Goal: Task Accomplishment & Management: Manage account settings

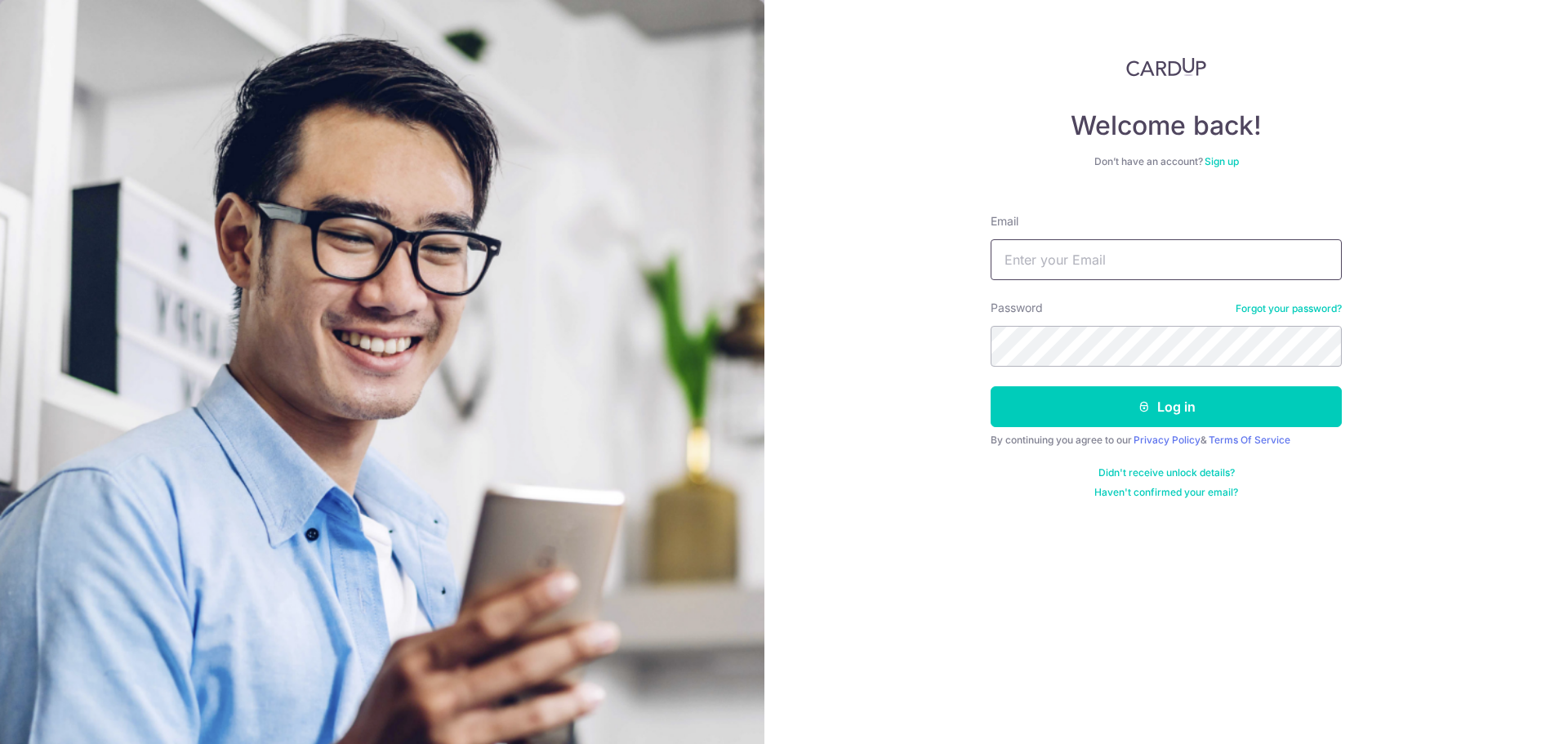
click at [1065, 260] on input "Email" at bounding box center [1165, 259] width 351 height 40
type input "[PERSON_NAME][EMAIL_ADDRESS][DOMAIN_NAME]"
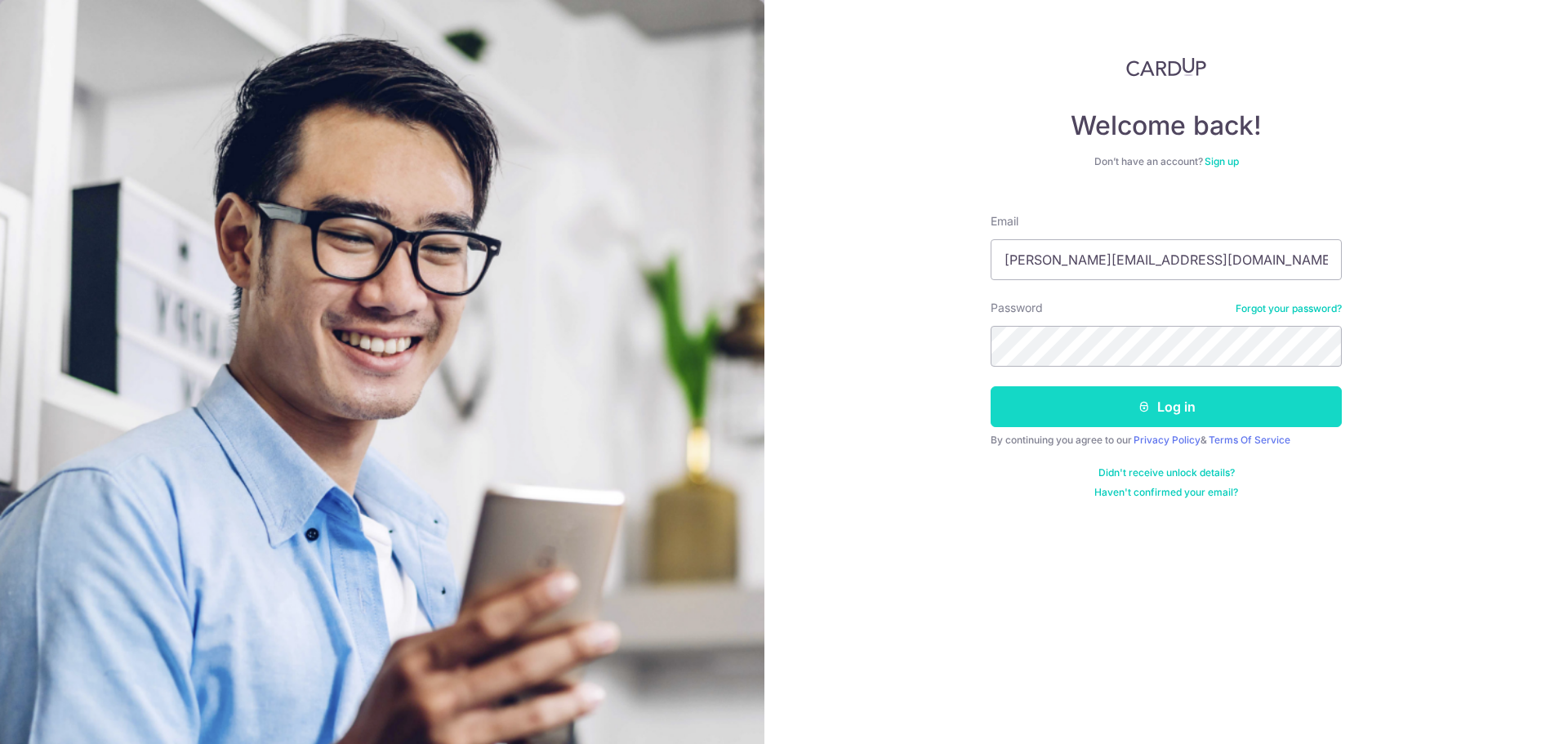
click at [1017, 408] on button "Log in" at bounding box center [1165, 406] width 351 height 40
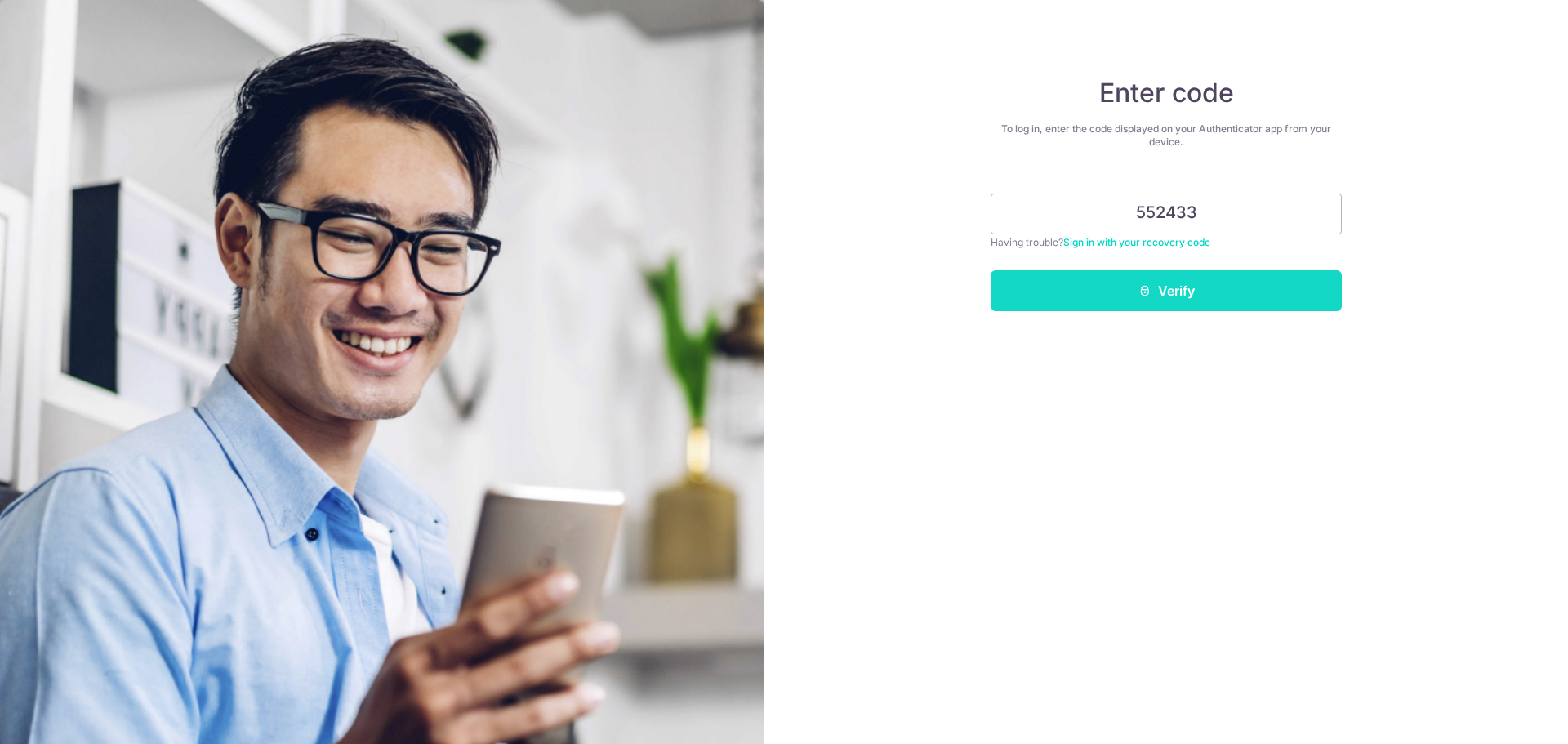
type input "552433"
click at [1165, 282] on button "Verify" at bounding box center [1165, 290] width 351 height 40
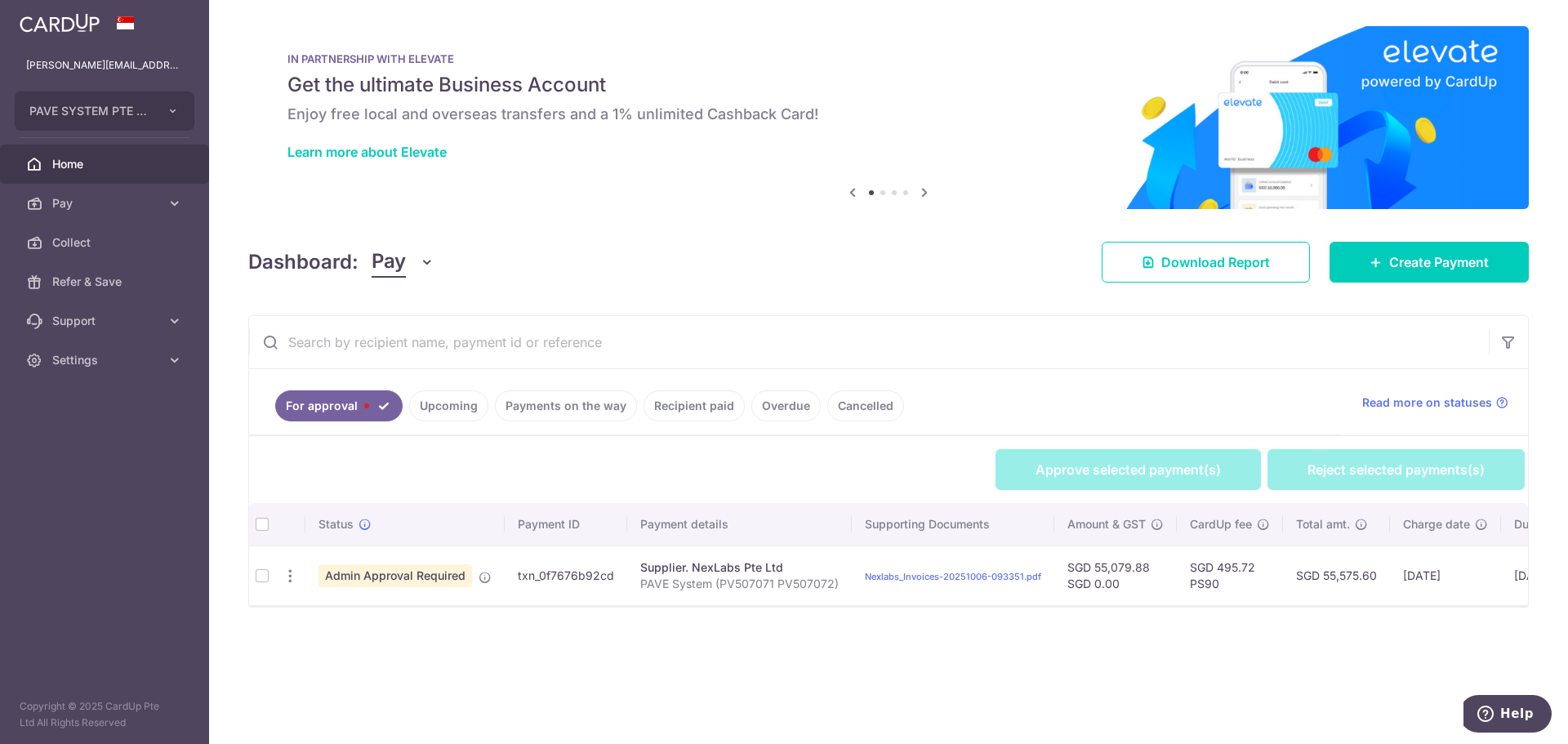
click at [263, 576] on td at bounding box center [261, 575] width 26 height 59
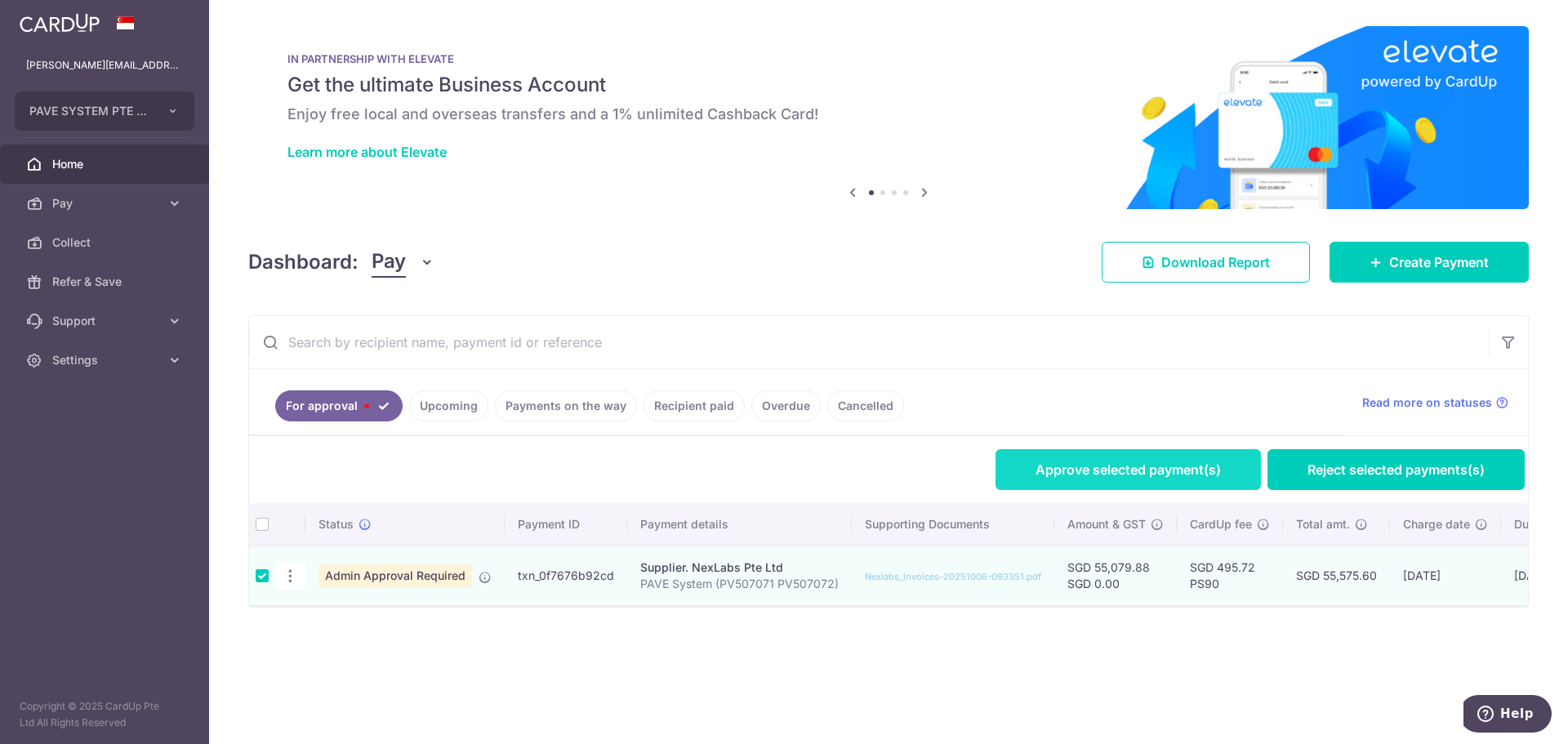
click at [1112, 473] on link "Approve selected payment(s)" at bounding box center [1128, 469] width 265 height 40
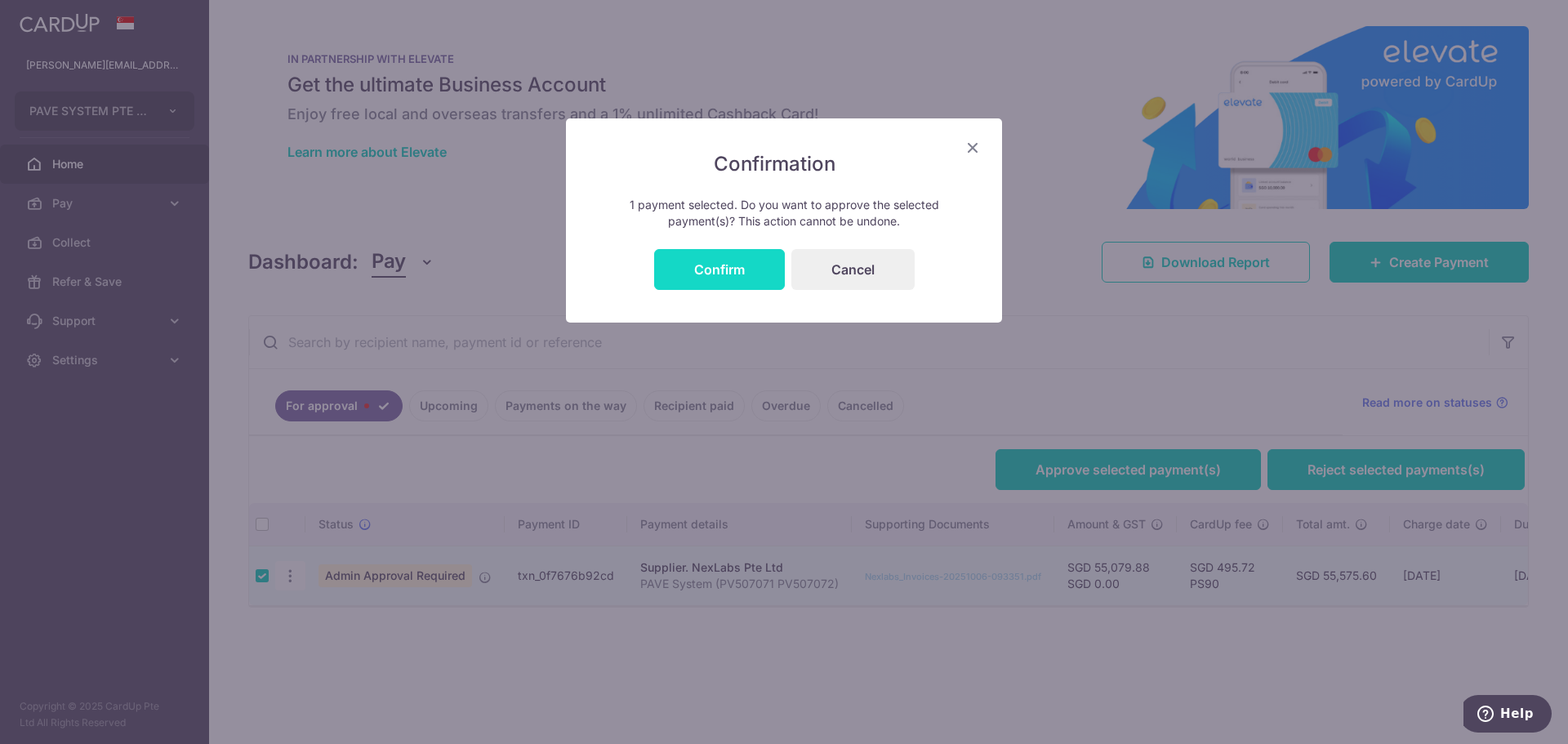
click at [712, 265] on button "Confirm" at bounding box center [719, 269] width 130 height 40
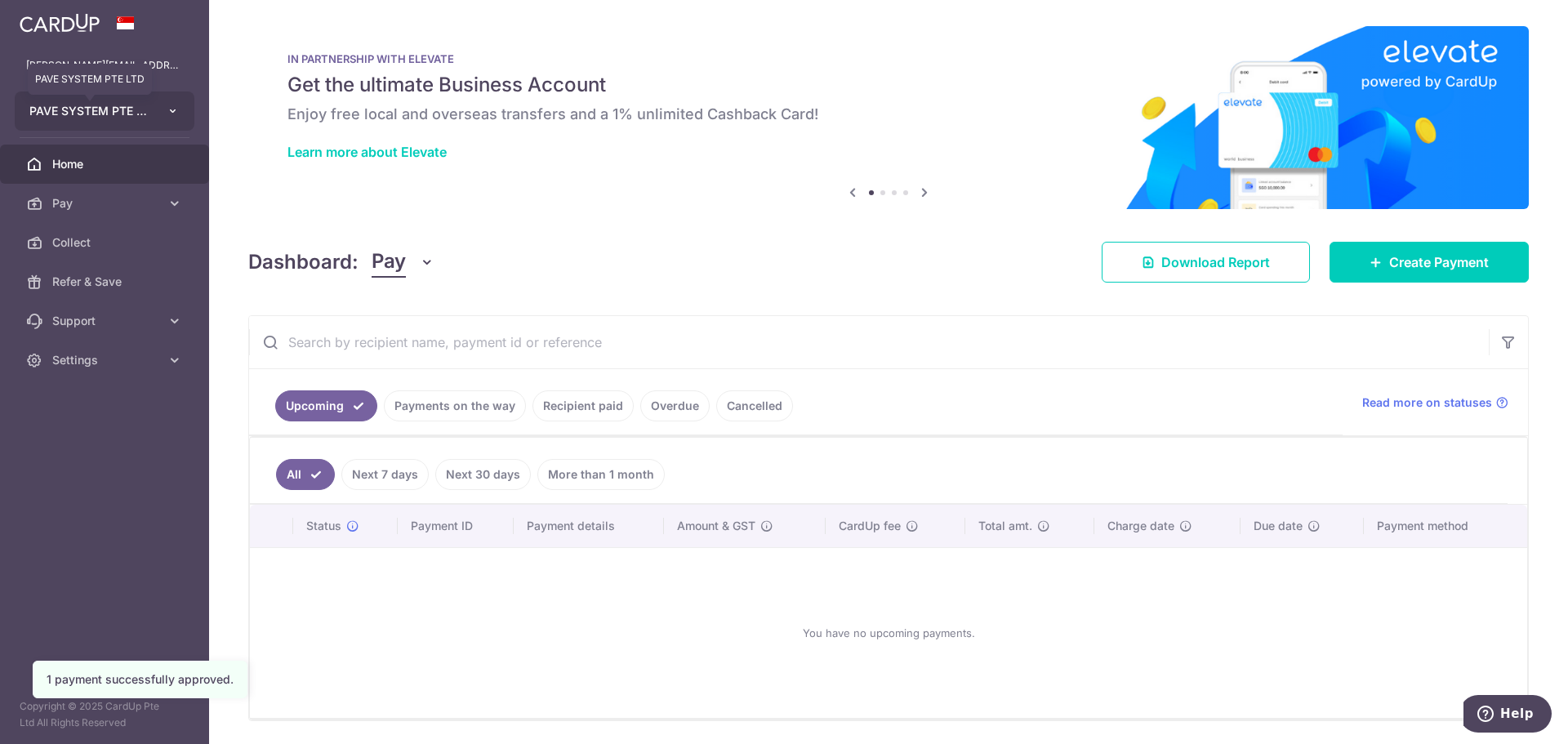
click at [144, 113] on span "PAVE SYSTEM PTE LTD" at bounding box center [90, 111] width 120 height 16
click at [121, 518] on aside "jeffrey@pave.com.sg PAVE SYSTEM PTE LTD Add new company PAVE SYSTEM PTE LTD Hom…" at bounding box center [104, 372] width 209 height 744
click at [172, 106] on icon "button" at bounding box center [173, 111] width 13 height 13
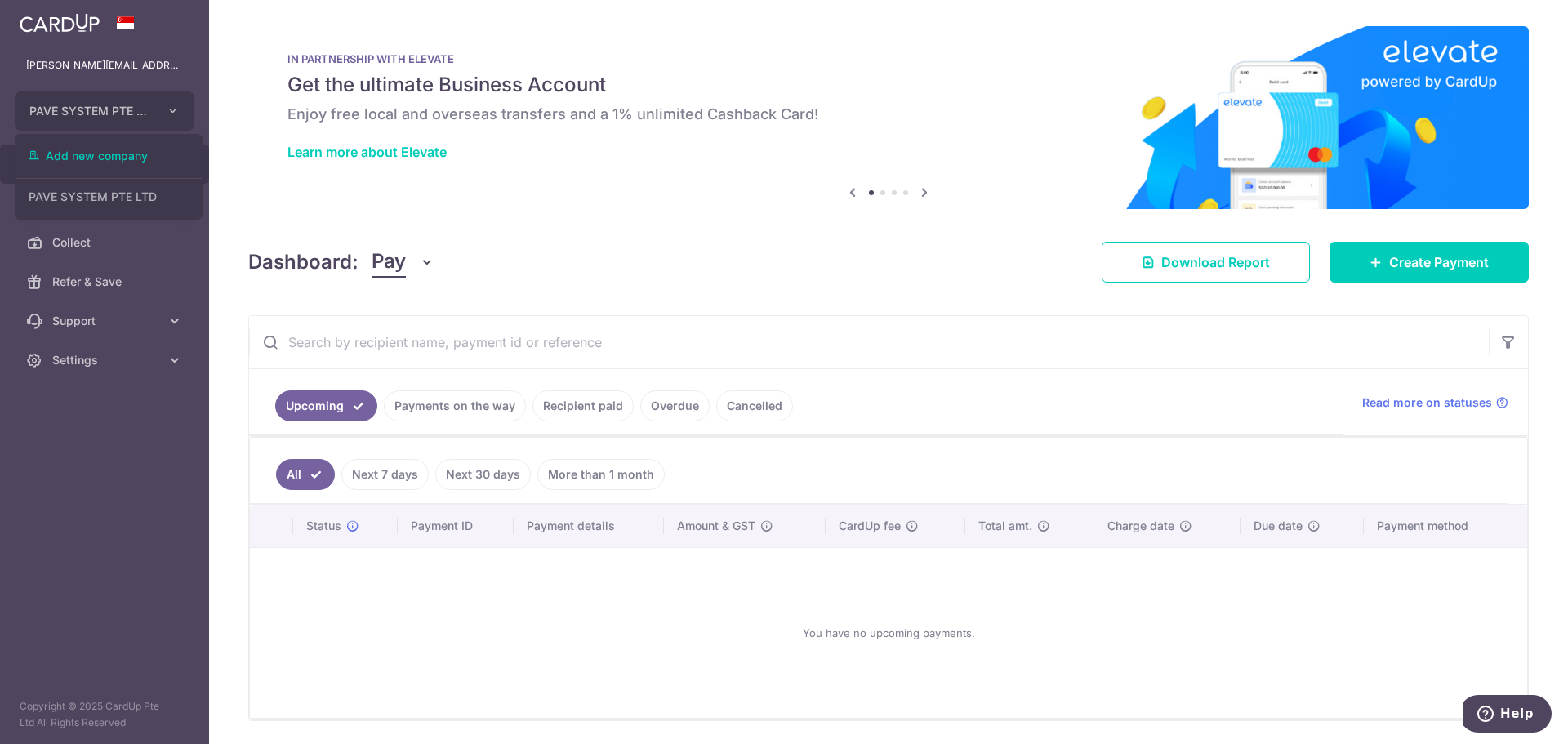
click at [82, 629] on aside "jeffrey@pave.com.sg PAVE SYSTEM PTE LTD Add new company PAVE SYSTEM PTE LTD Hom…" at bounding box center [104, 372] width 209 height 744
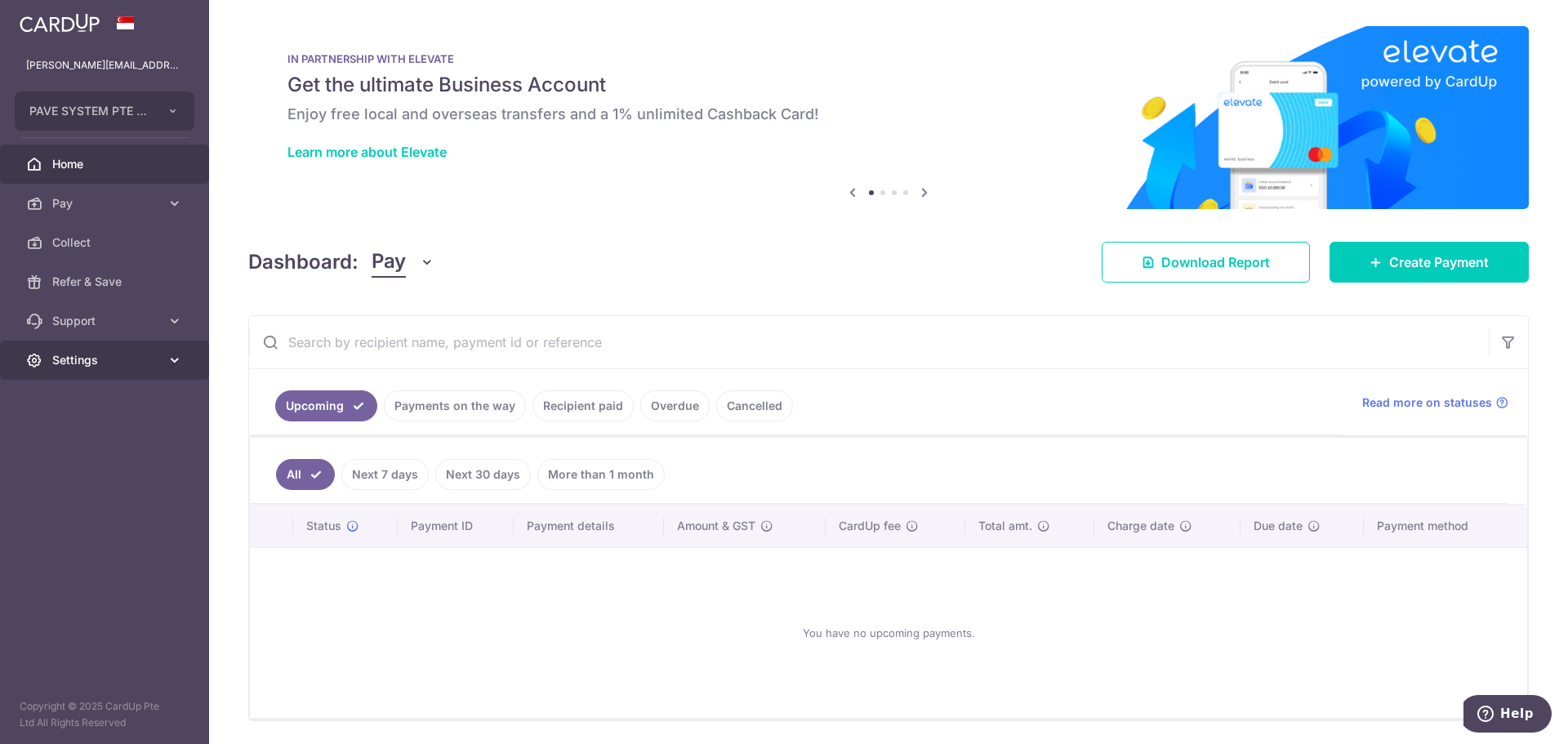
click at [171, 360] on icon at bounding box center [174, 360] width 16 height 16
click at [76, 442] on span "Logout" at bounding box center [106, 438] width 108 height 16
